Goal: Information Seeking & Learning: Check status

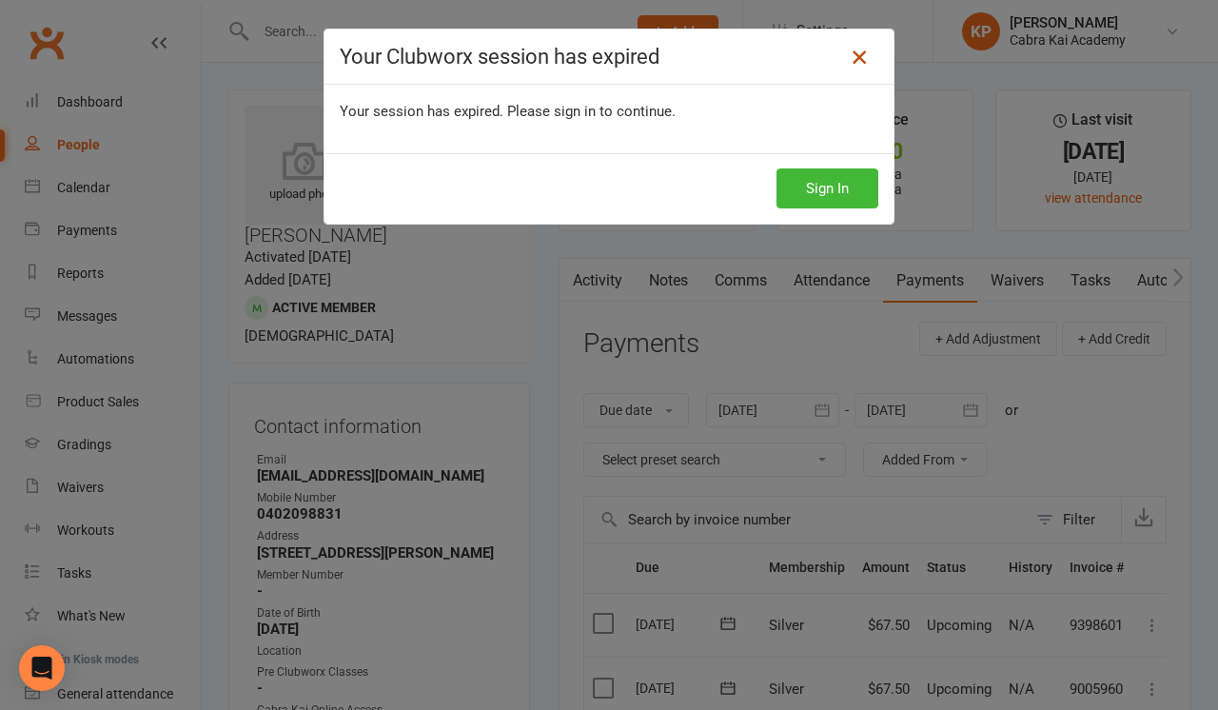
click at [870, 62] on icon at bounding box center [858, 57] width 23 height 23
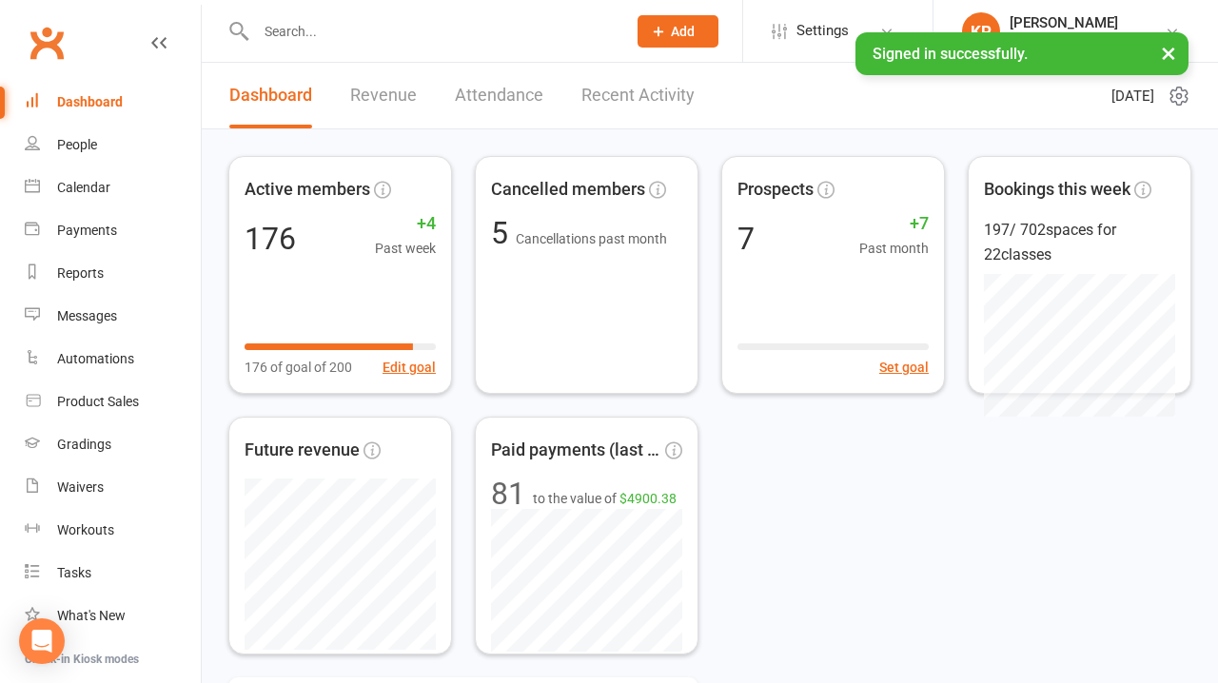
click at [423, 37] on input "text" at bounding box center [431, 31] width 362 height 27
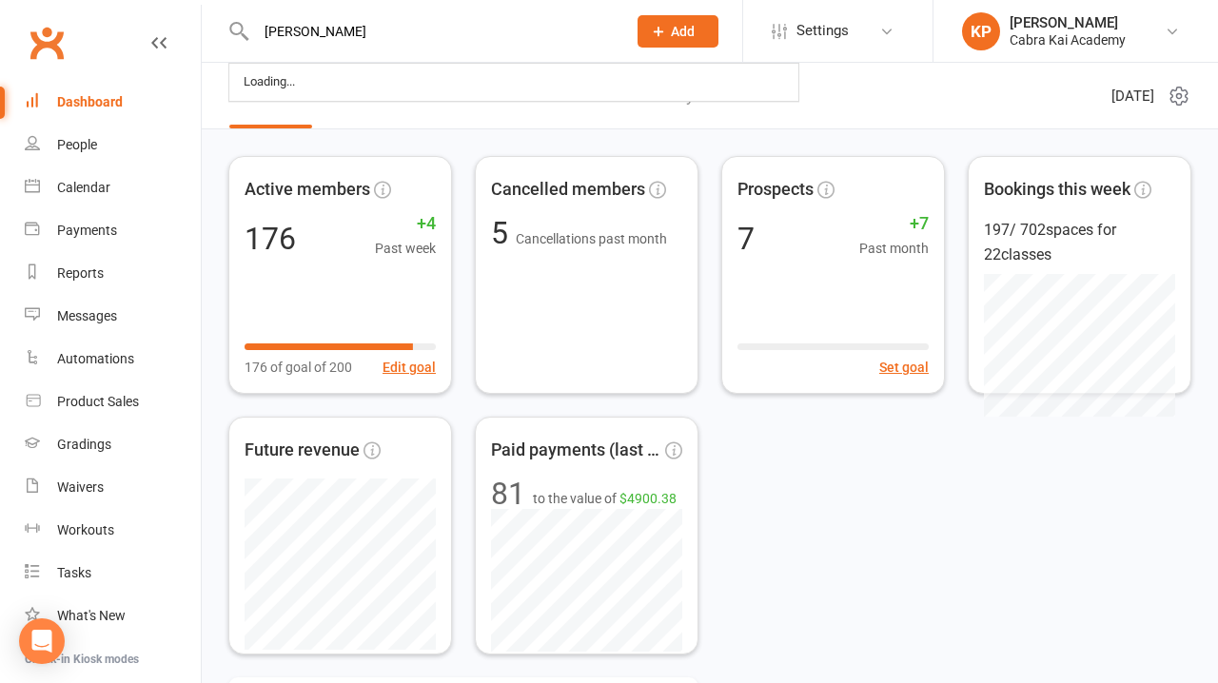
type input "trevor"
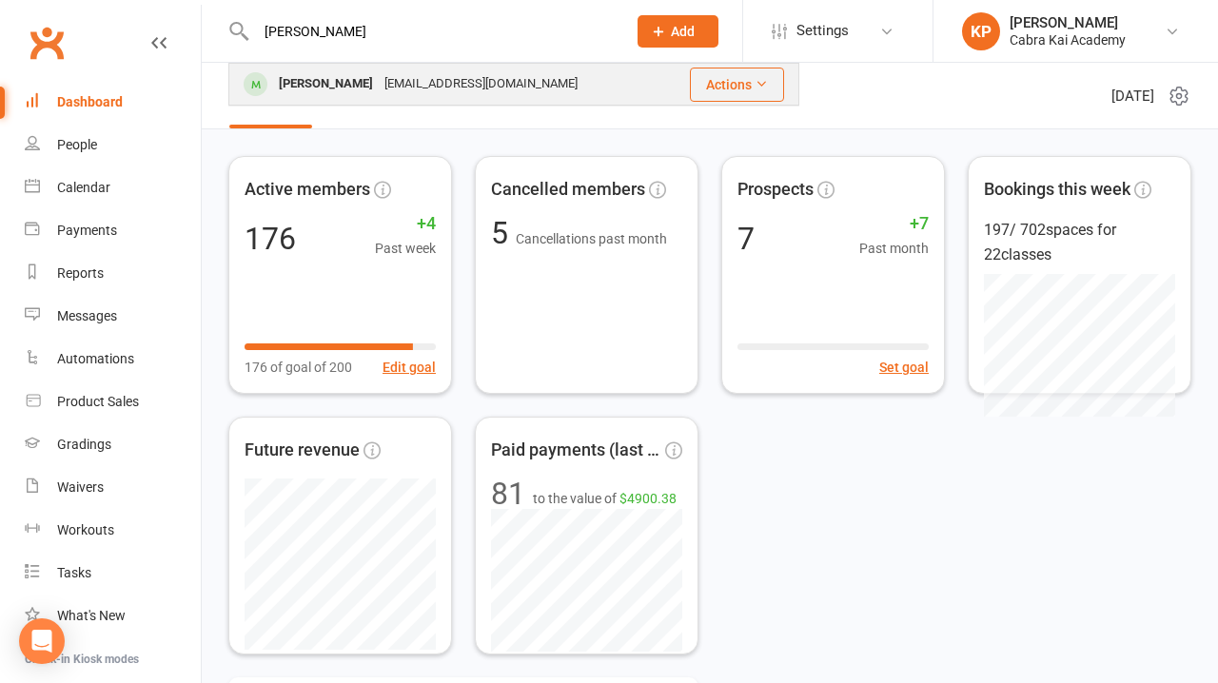
click at [405, 82] on div "trevorngai94@gmail.com" at bounding box center [481, 84] width 205 height 28
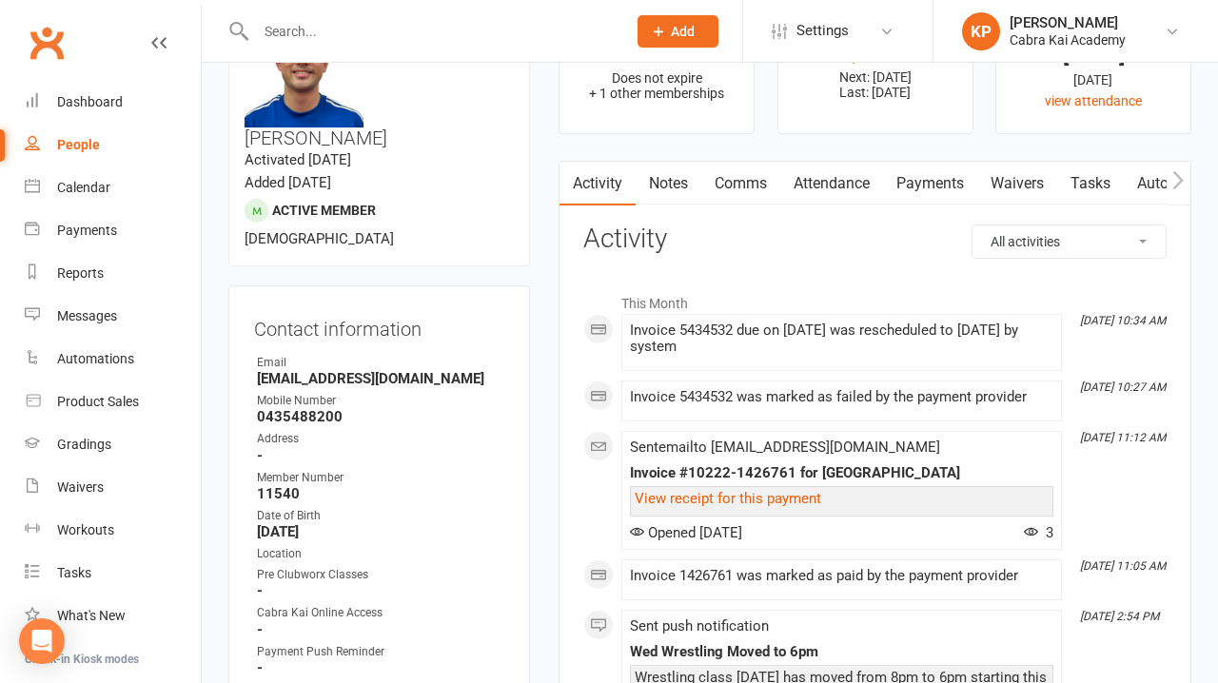
scroll to position [90, 0]
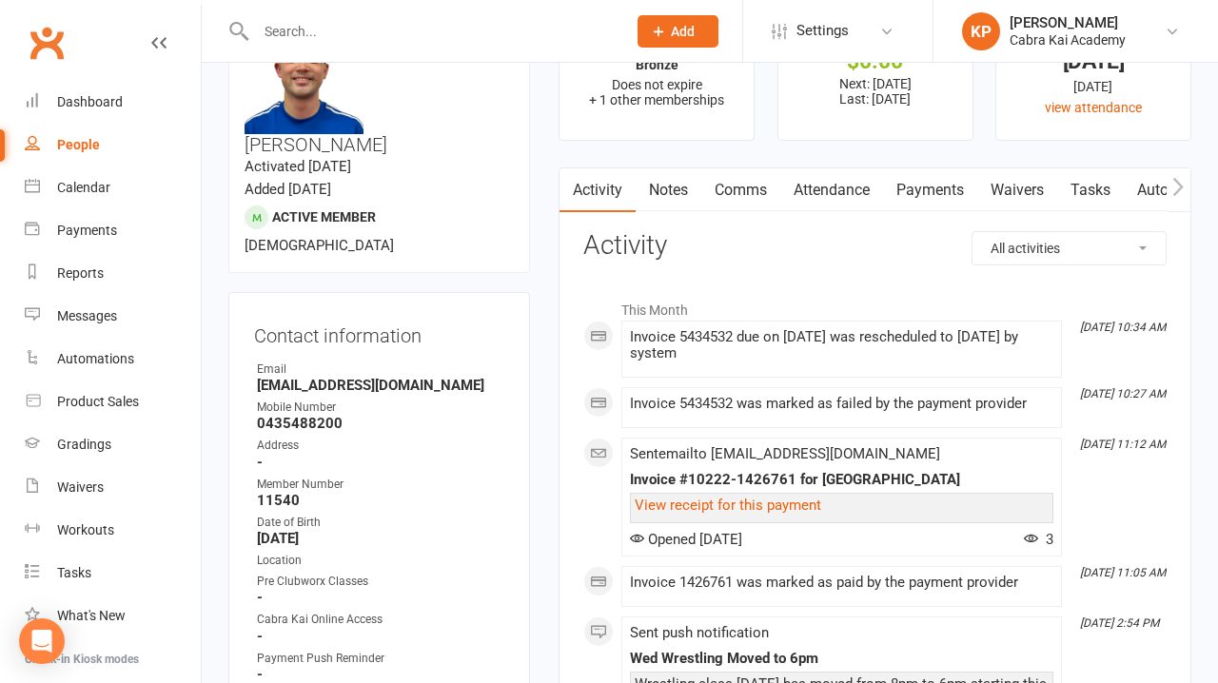
click at [946, 188] on link "Payments" at bounding box center [930, 190] width 94 height 44
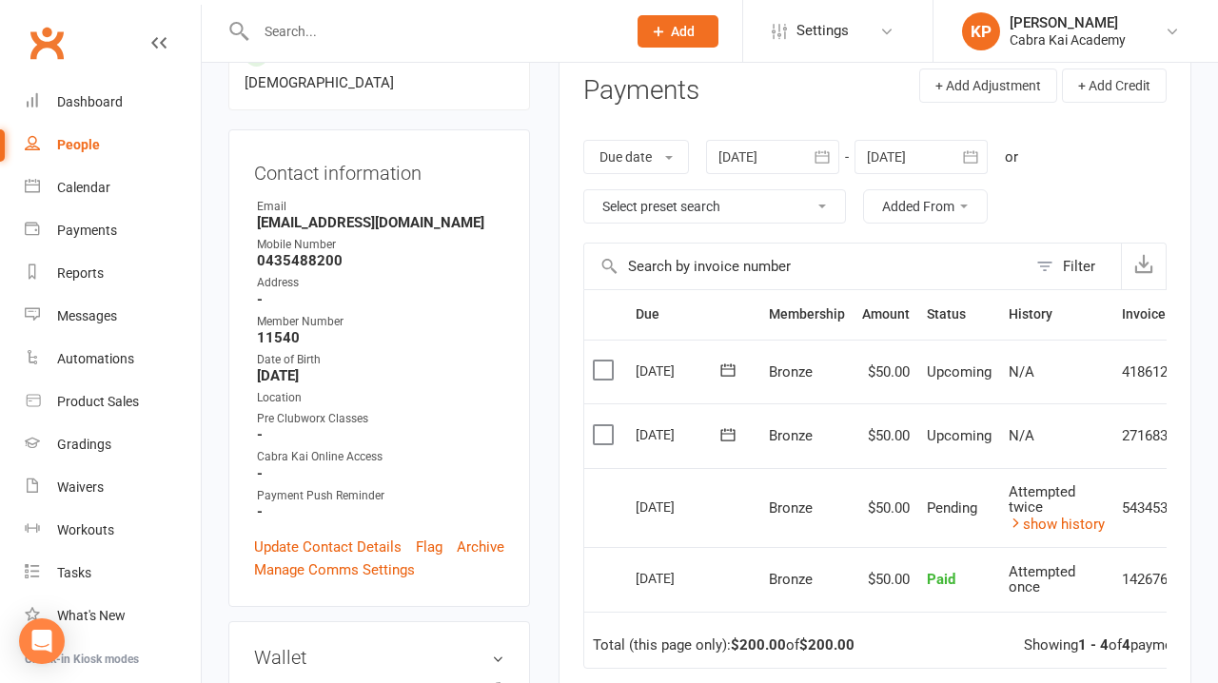
scroll to position [254, 0]
click at [1058, 518] on link "show history" at bounding box center [1056, 523] width 96 height 17
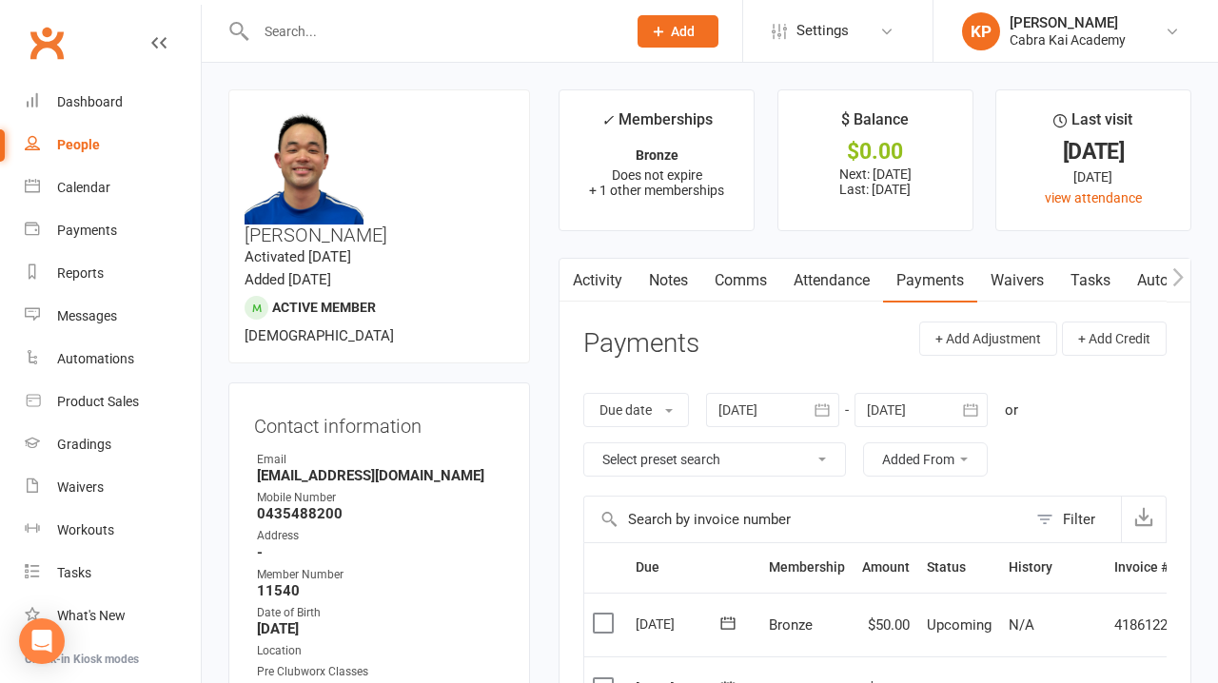
scroll to position [0, 0]
click at [322, 29] on input "text" at bounding box center [431, 31] width 362 height 27
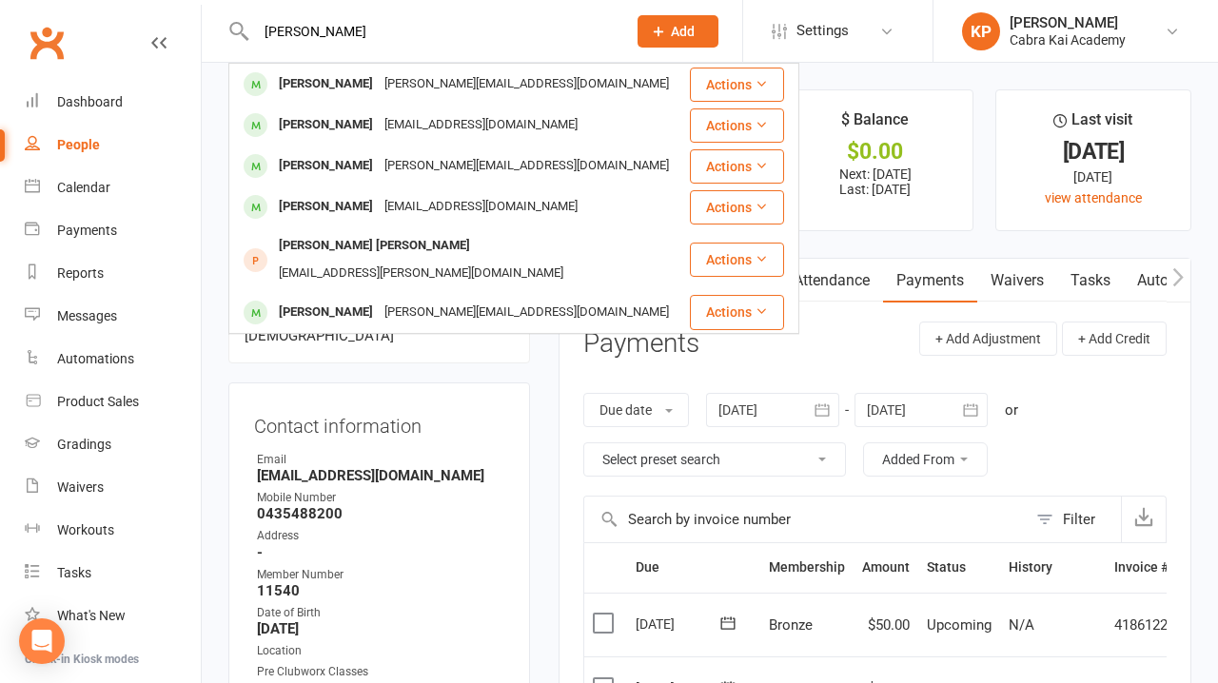
type input "John"
drag, startPoint x: 322, startPoint y: 29, endPoint x: 868, endPoint y: 348, distance: 632.2
click at [868, 348] on header "Payments + Add Adjustment + Add Credit" at bounding box center [874, 347] width 583 height 52
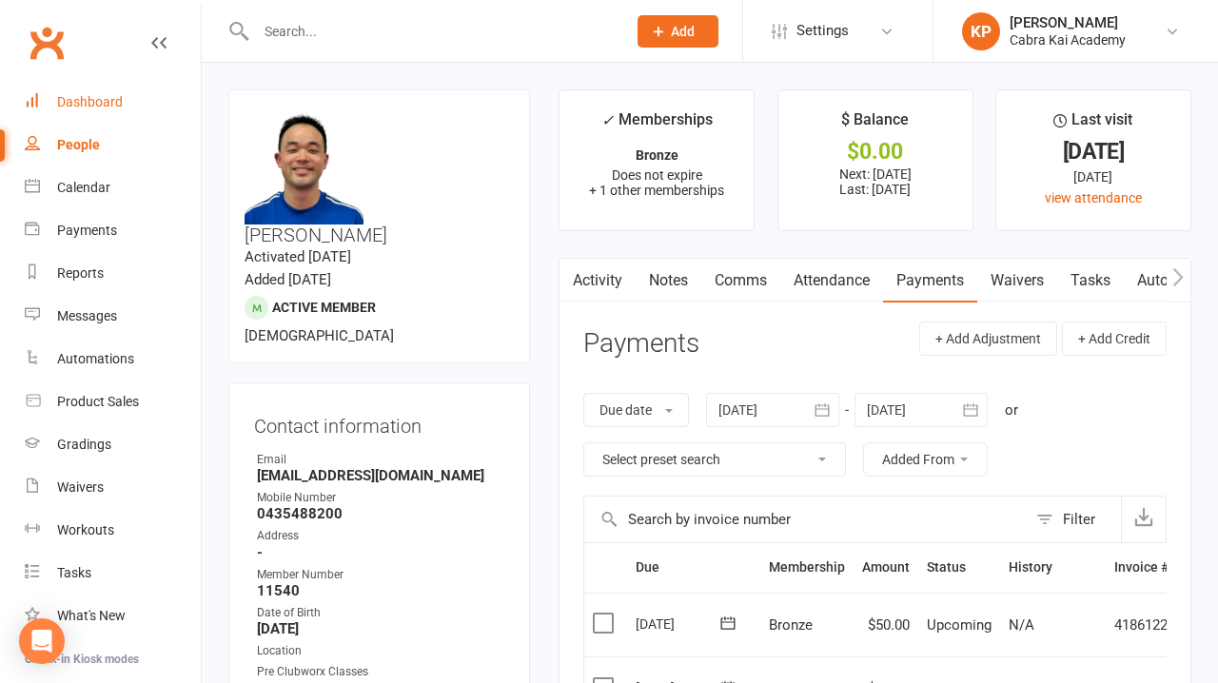
click at [118, 100] on div "Dashboard" at bounding box center [90, 101] width 66 height 15
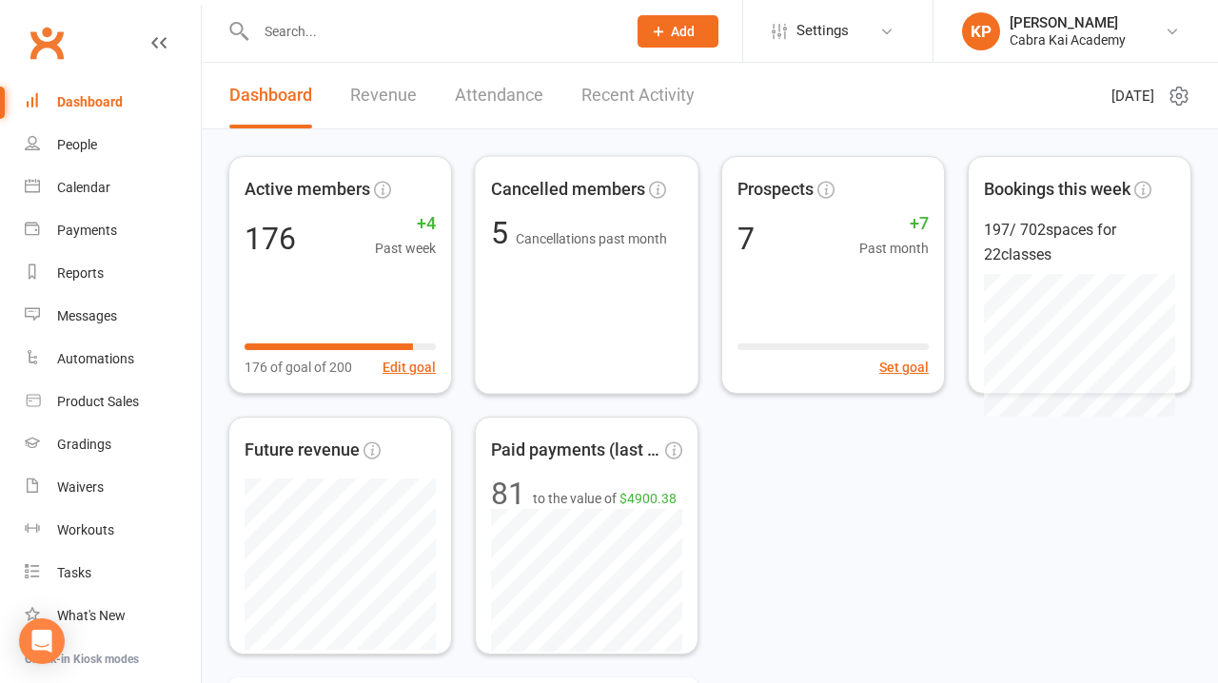
click at [802, 446] on div "Active members 176 +4 Past week 176 of goal of 200 Edit goal Cancelled members …" at bounding box center [709, 405] width 963 height 498
